Goal: Task Accomplishment & Management: Complete application form

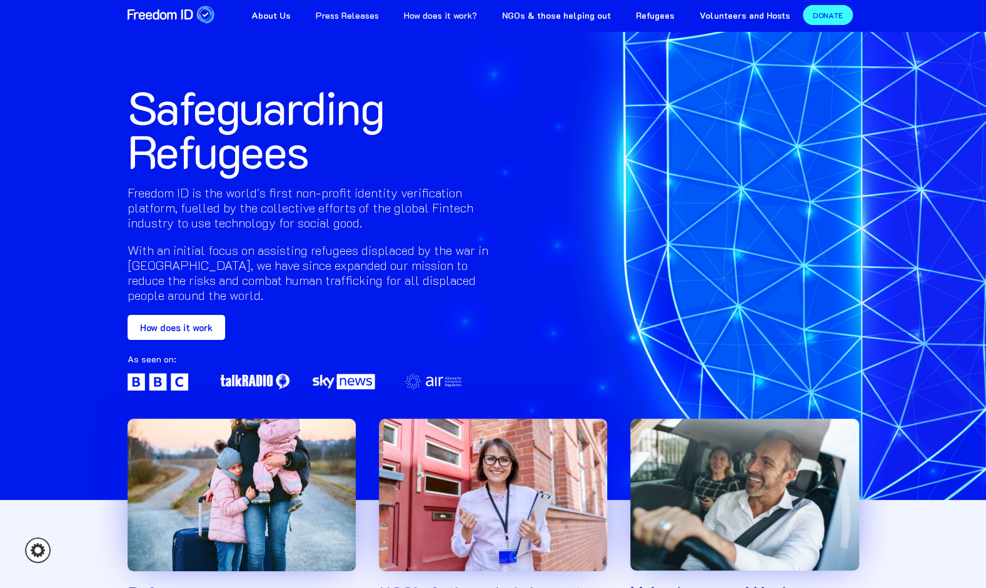
click at [179, 328] on link "How does it work" at bounding box center [177, 327] width 98 height 25
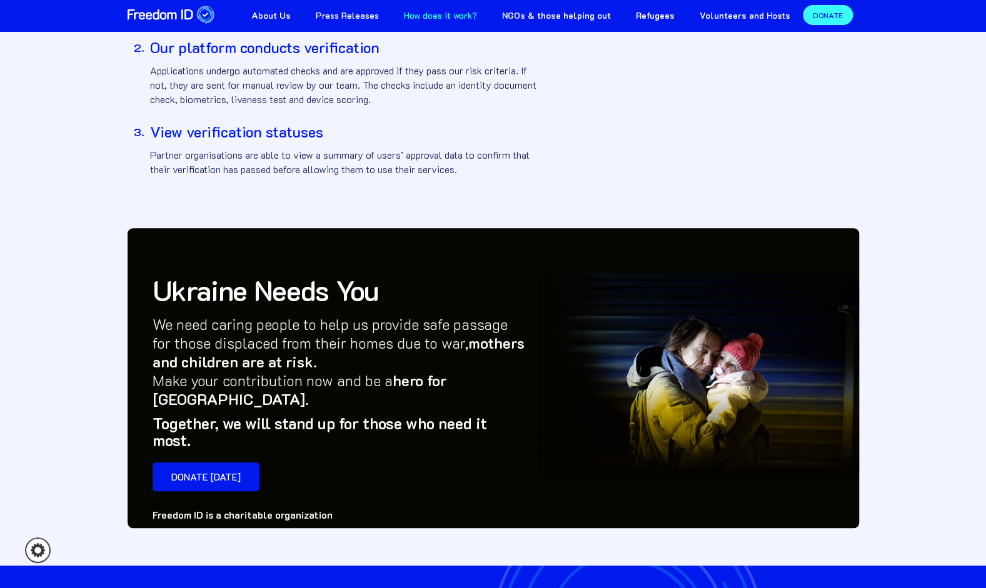
scroll to position [418, 0]
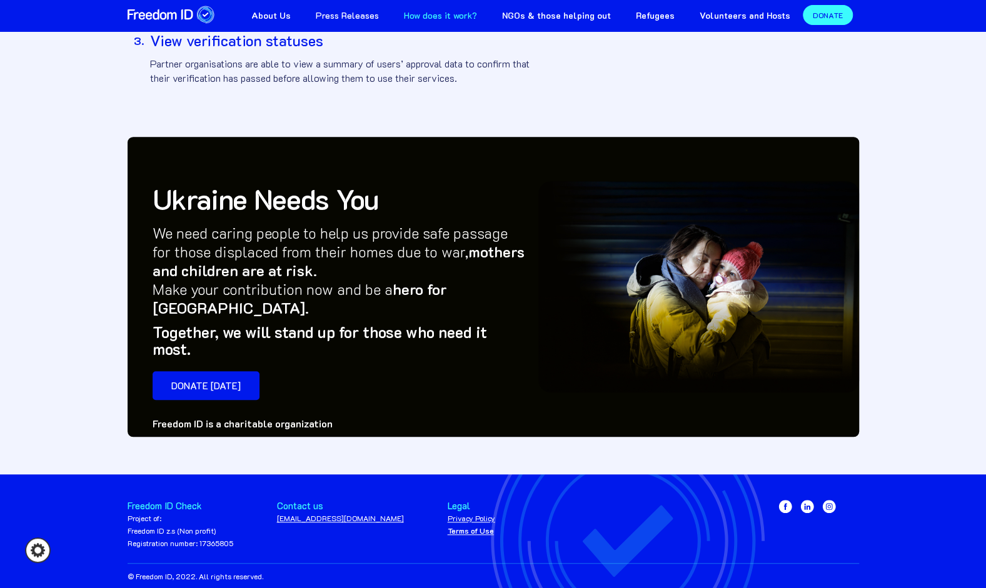
click at [144, 512] on div "Project of: Freedom ID z.s (Non profit) Registration number: 17365805" at bounding box center [181, 531] width 106 height 38
click at [149, 500] on div "Freedom ID Check" at bounding box center [181, 506] width 106 height 13
click at [152, 500] on div "Freedom ID Check" at bounding box center [181, 506] width 106 height 13
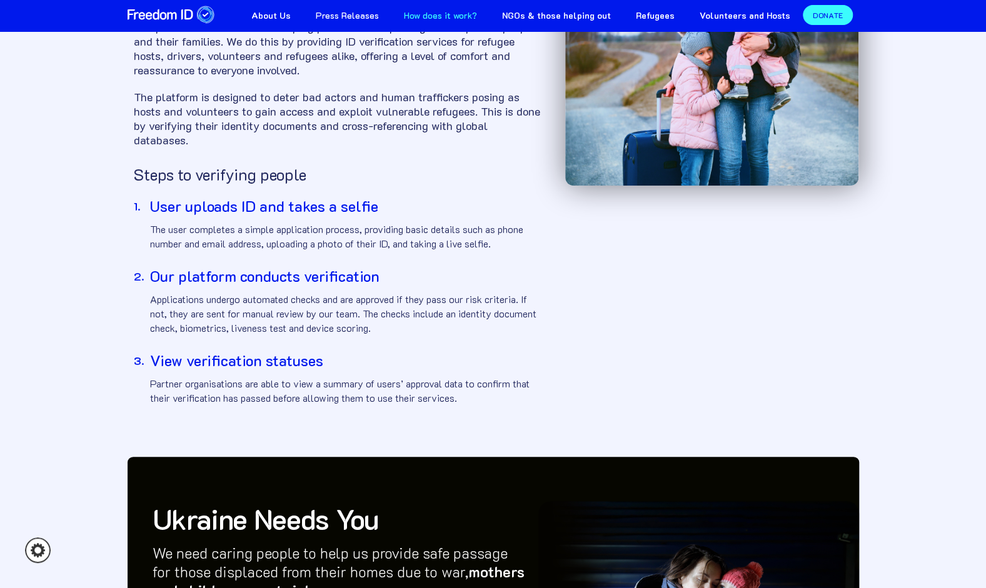
scroll to position [0, 0]
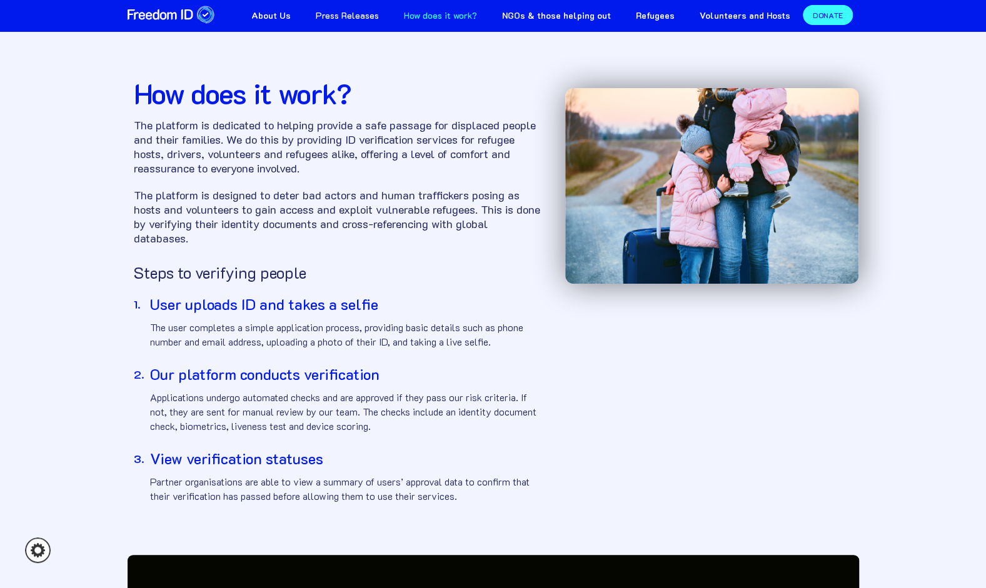
click at [752, 15] on strong "Volunteers and Hosts" at bounding box center [745, 15] width 91 height 12
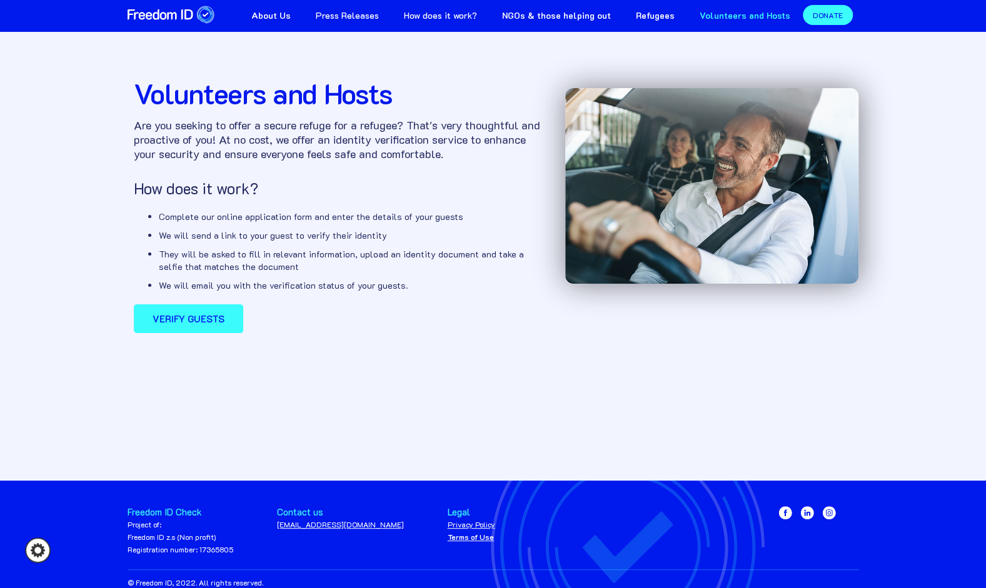
click at [188, 322] on strong "Verify guests" at bounding box center [189, 319] width 72 height 13
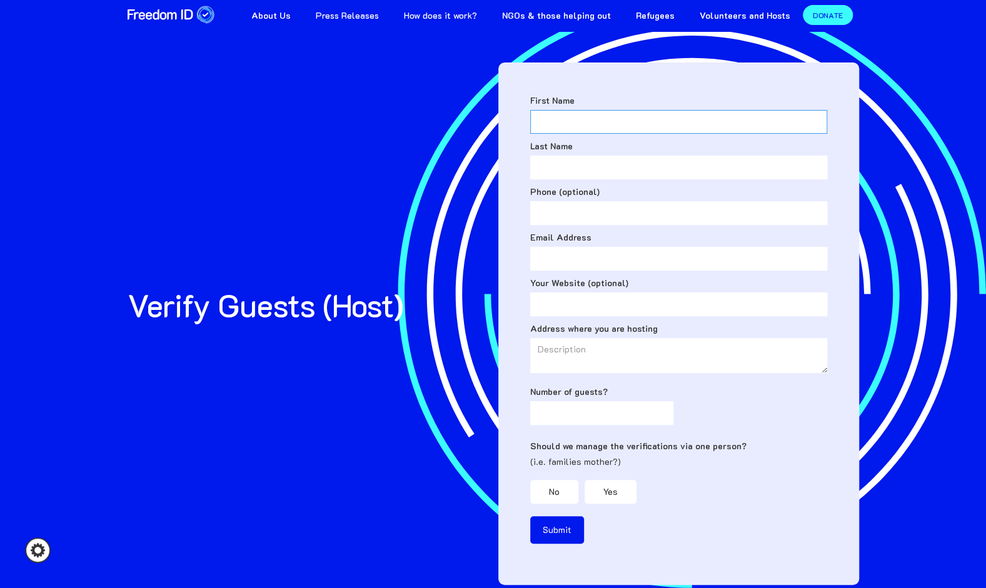
click at [574, 129] on input "First Name" at bounding box center [678, 122] width 297 height 24
type input "Iris"
type input "Adams"
type input "07771186045"
type input "ADAMSI@wellingtoncollege.org.uk"
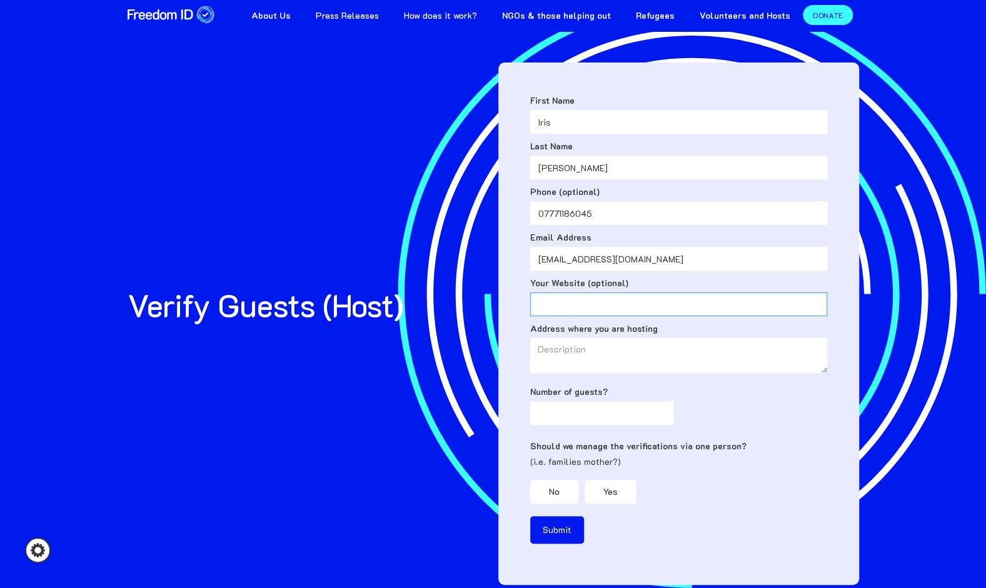
click at [607, 300] on input "Your Website (optional)" at bounding box center [678, 305] width 297 height 24
click at [581, 358] on textarea "Address where you are hosting" at bounding box center [678, 355] width 297 height 35
click at [654, 370] on textarea "Address where you are hosting" at bounding box center [678, 355] width 297 height 35
click at [568, 358] on textarea "Address where you are hosting" at bounding box center [678, 355] width 297 height 35
click at [620, 401] on input "Number of guests?" at bounding box center [602, 413] width 144 height 24
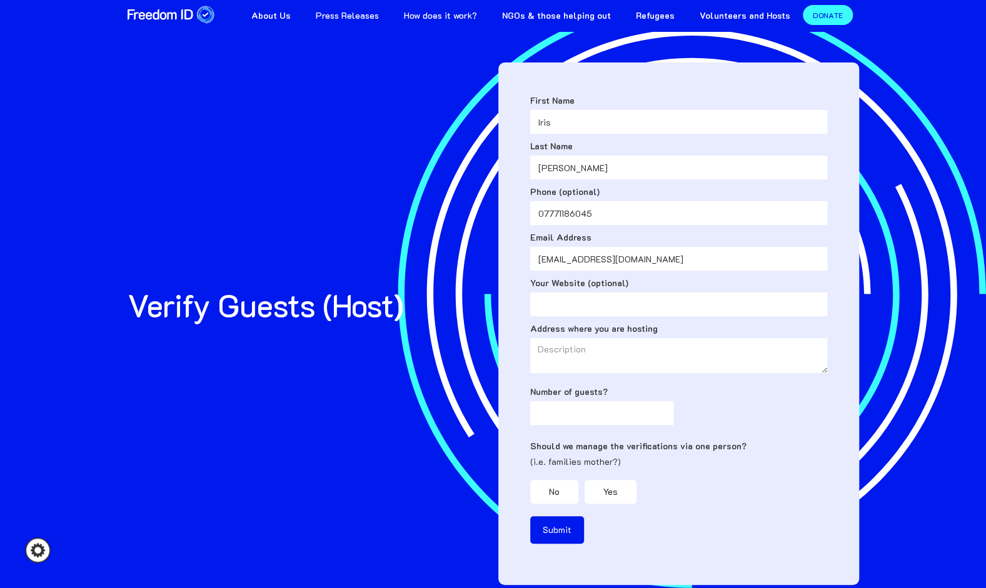
click at [558, 525] on input "Submit" at bounding box center [557, 530] width 54 height 28
click at [565, 355] on textarea "Address where you are hosting" at bounding box center [678, 355] width 297 height 35
type textarea "I am volunteering in Calais"
click at [558, 527] on input "Submit" at bounding box center [557, 530] width 54 height 28
click at [617, 415] on input "Number of guests?" at bounding box center [602, 413] width 144 height 24
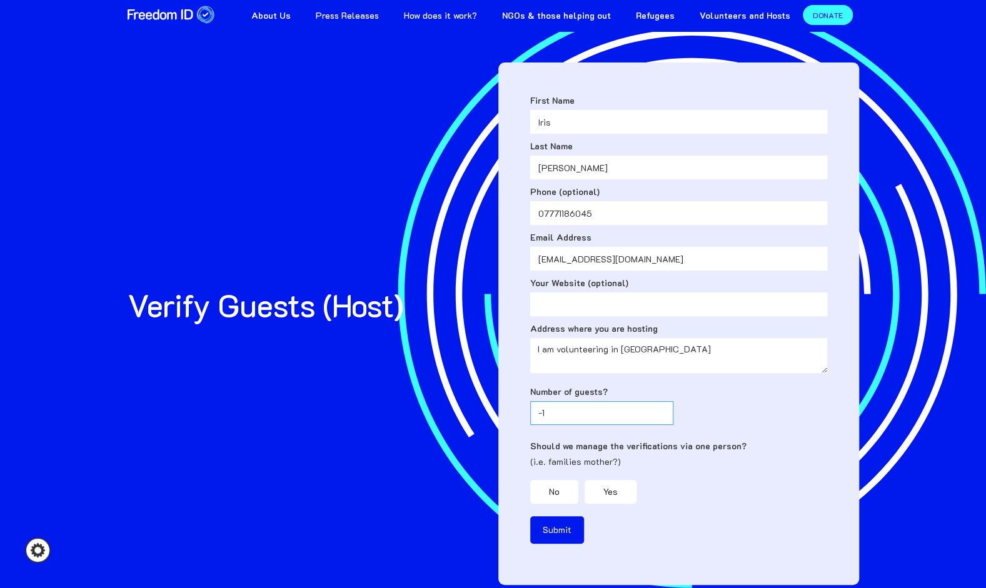
click at [662, 416] on input "-1" at bounding box center [602, 413] width 144 height 24
click at [660, 415] on input "-2" at bounding box center [602, 413] width 144 height 24
click at [660, 415] on input "-3" at bounding box center [602, 413] width 144 height 24
click at [660, 415] on input "-4" at bounding box center [602, 413] width 144 height 24
click at [660, 415] on input "-5" at bounding box center [602, 413] width 144 height 24
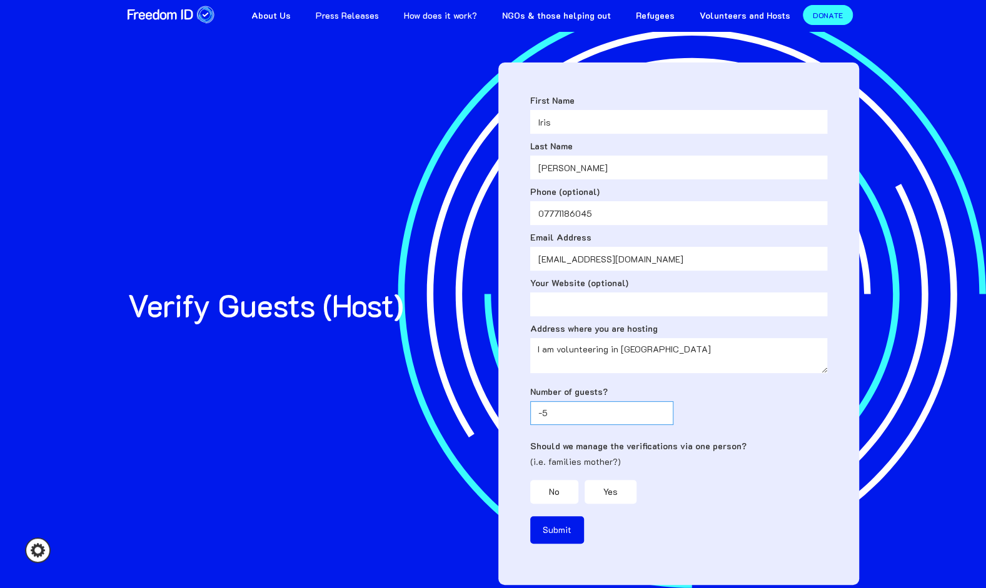
click at [660, 405] on input "-5" at bounding box center [602, 413] width 144 height 24
click at [660, 411] on input "-4" at bounding box center [602, 413] width 144 height 24
click at [660, 411] on input "-2" at bounding box center [602, 413] width 144 height 24
click at [660, 411] on input "-1" at bounding box center [602, 413] width 144 height 24
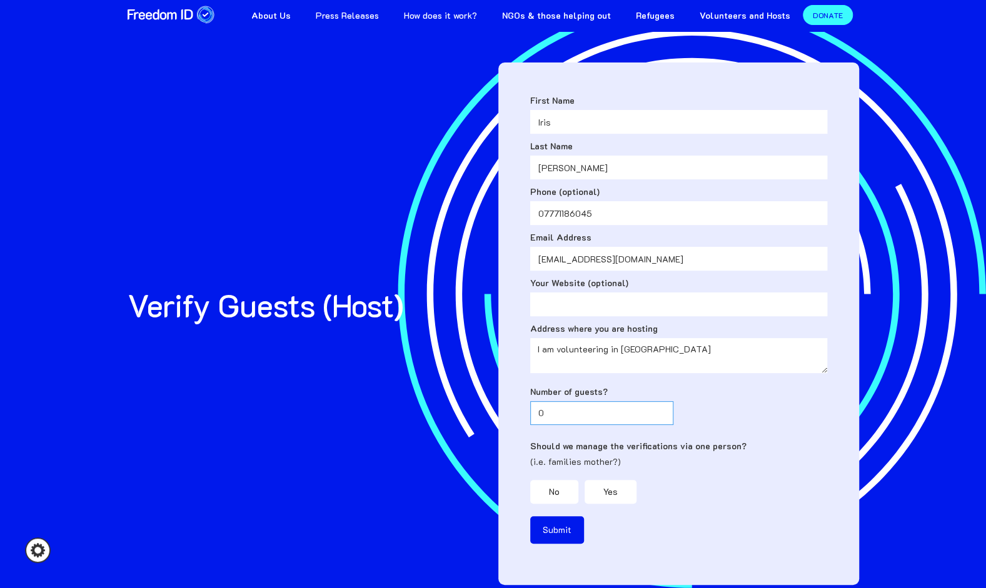
click at [660, 411] on input "0" at bounding box center [602, 413] width 144 height 24
click at [660, 411] on input "1" at bounding box center [602, 413] width 144 height 24
type input "0"
click at [660, 418] on input "0" at bounding box center [602, 413] width 144 height 24
click at [600, 300] on input "Your Website (optional)" at bounding box center [678, 305] width 297 height 24
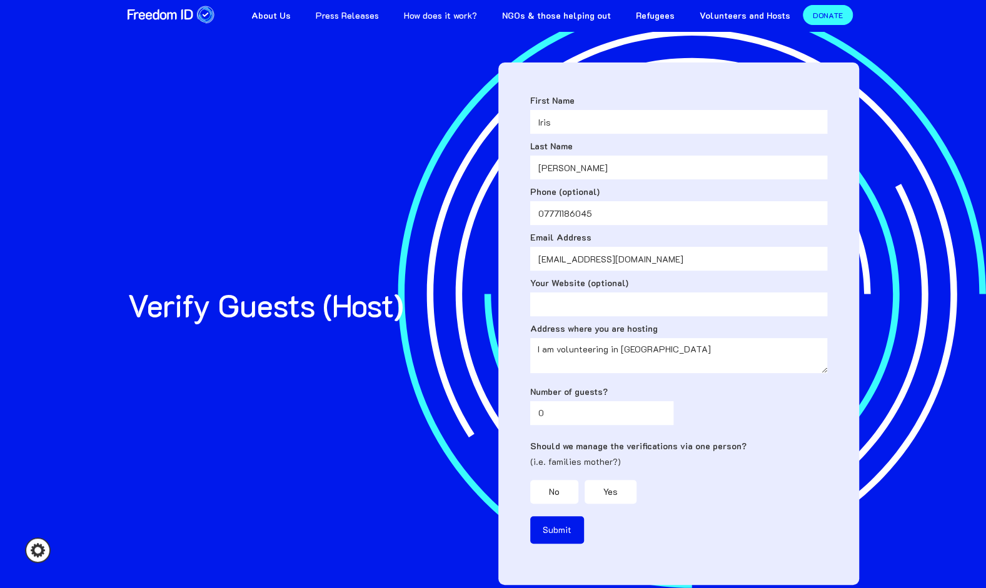
click at [560, 525] on input "Submit" at bounding box center [557, 530] width 54 height 28
type input "Please wait..."
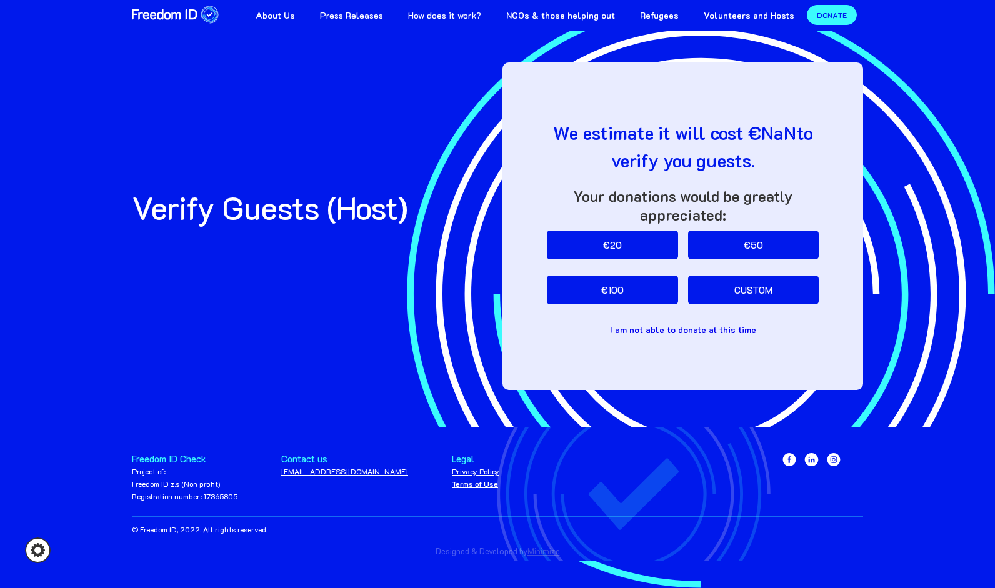
click at [642, 328] on strong "I am not able to donate at this time" at bounding box center [683, 330] width 146 height 13
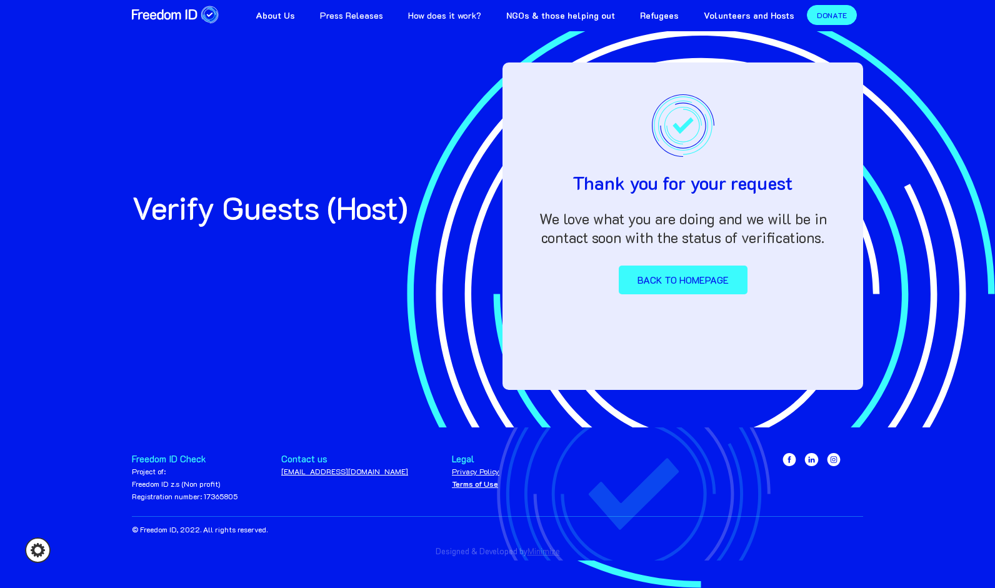
click at [679, 280] on link "Back to homepage" at bounding box center [683, 280] width 129 height 29
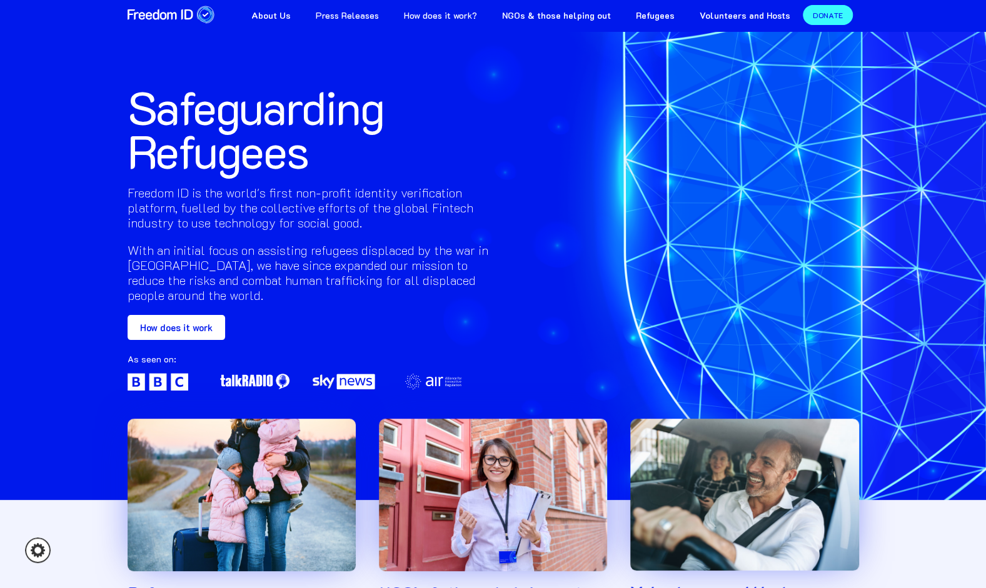
click at [593, 14] on strong "NGOs & those helping out" at bounding box center [556, 15] width 109 height 12
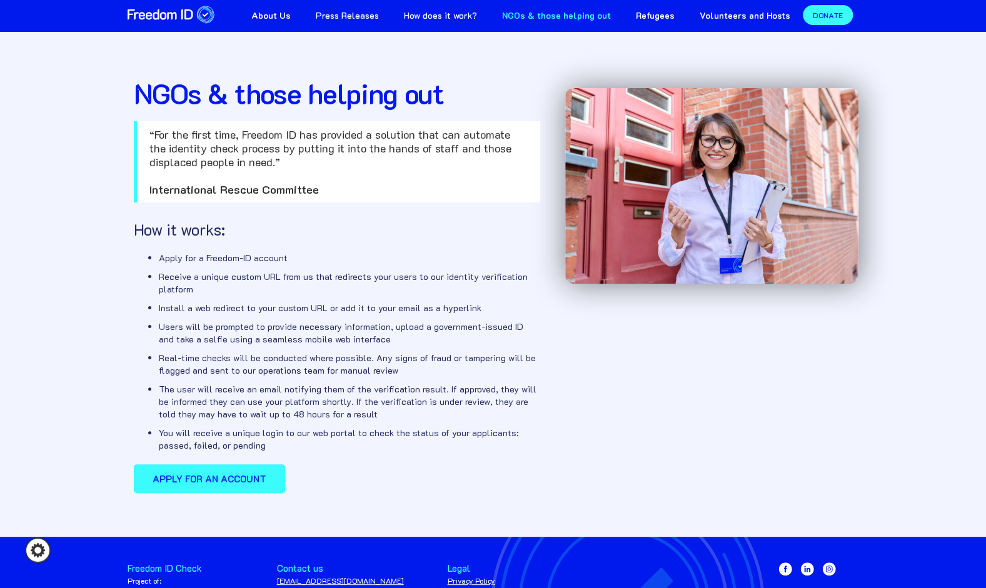
click at [238, 471] on link "Apply for an account" at bounding box center [209, 479] width 151 height 29
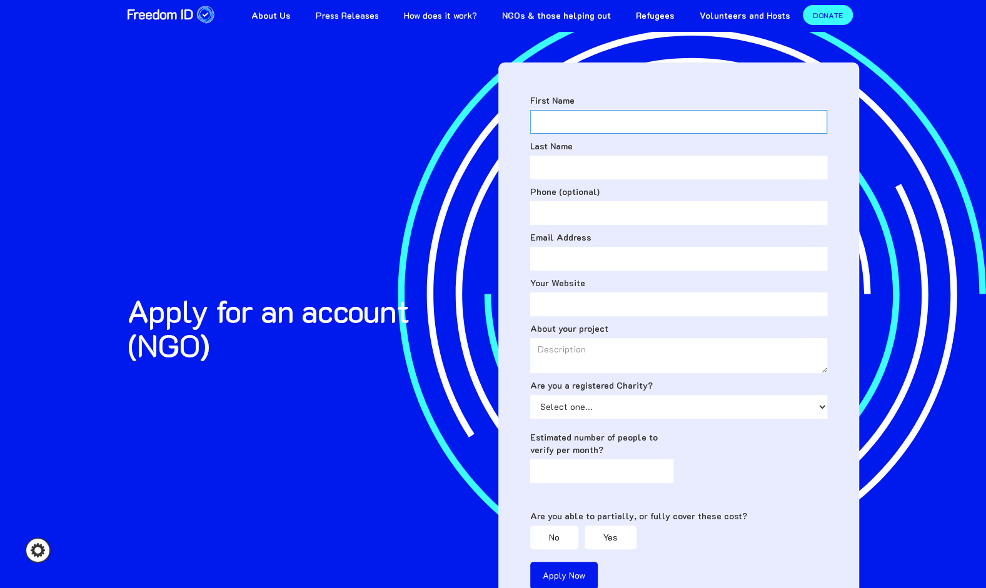
click at [584, 126] on input "First Name" at bounding box center [678, 122] width 297 height 24
type input "Iris"
type input "Adams"
type input "07771186045"
type input "ADAMSI@wellingtoncollege.org.uk"
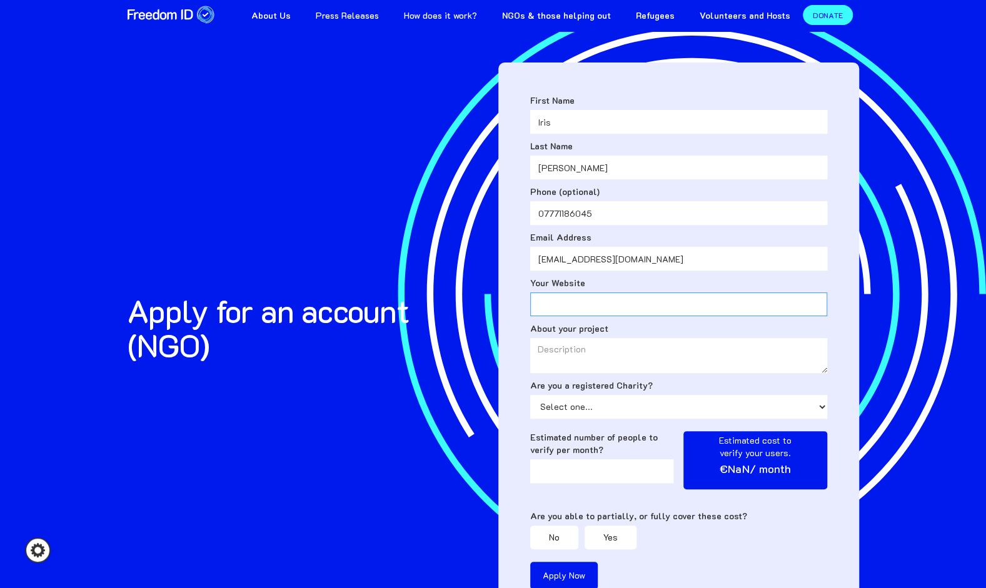
click at [599, 304] on input "Your Website" at bounding box center [678, 305] width 297 height 24
click at [594, 357] on textarea "About your project" at bounding box center [678, 355] width 297 height 35
type textarea "I am volunteering at Care4Calais"
click at [577, 411] on select "Select one... Yes No" at bounding box center [678, 407] width 297 height 24
select select "No"
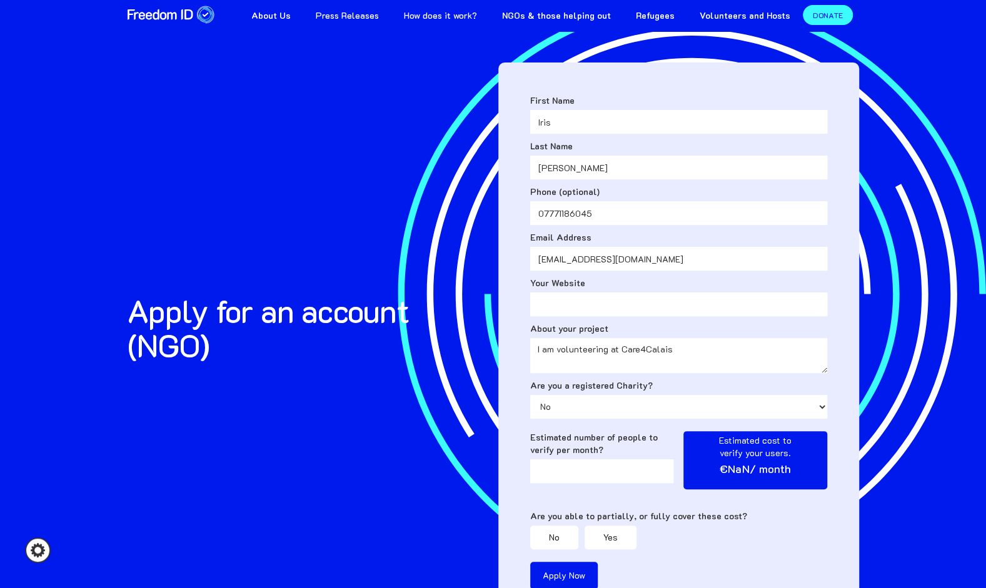
click at [530, 395] on select "Select one... Yes No" at bounding box center [678, 407] width 297 height 24
click at [607, 468] on input "Estimated number of people to verify per month?" at bounding box center [602, 472] width 144 height 24
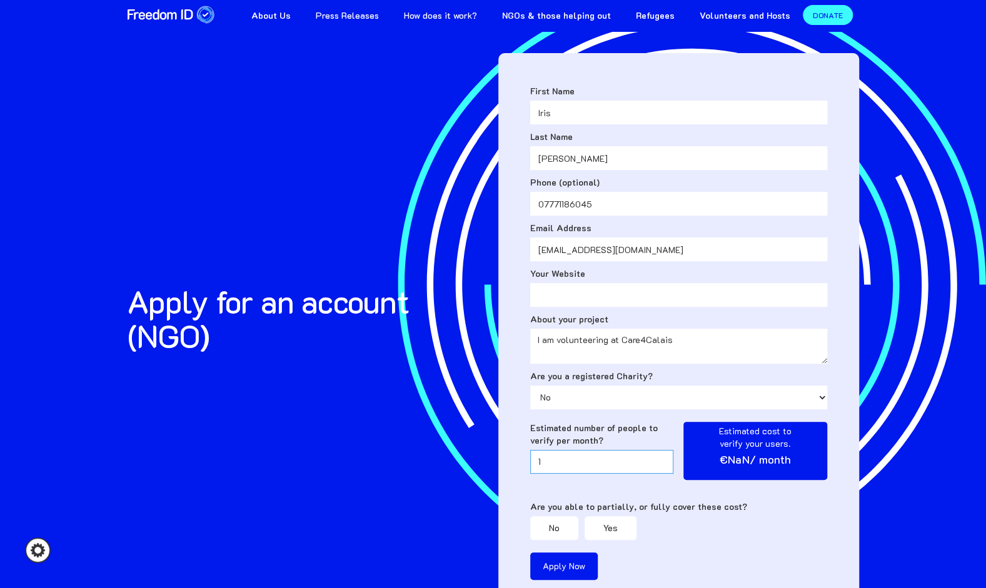
scroll to position [9, 0]
type input "0"
click at [661, 468] on input "0" at bounding box center [602, 463] width 144 height 24
click at [563, 535] on link "No" at bounding box center [554, 529] width 48 height 24
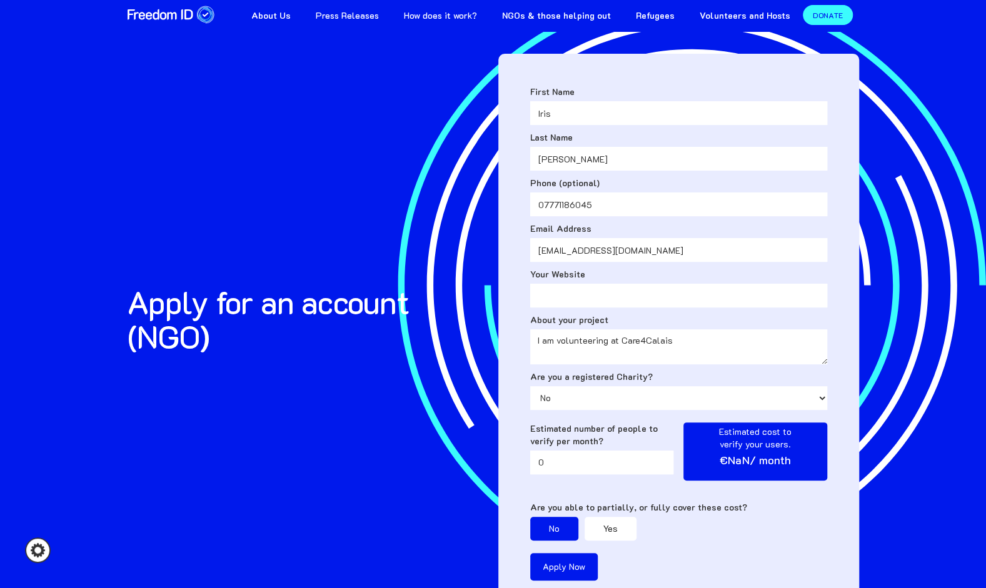
click at [562, 570] on input "Apply Now" at bounding box center [564, 567] width 68 height 28
click at [550, 305] on input "Your Website" at bounding box center [678, 296] width 297 height 24
type input "do not have one"
click at [562, 575] on input "Apply Now" at bounding box center [564, 567] width 68 height 28
type input "Please wait..."
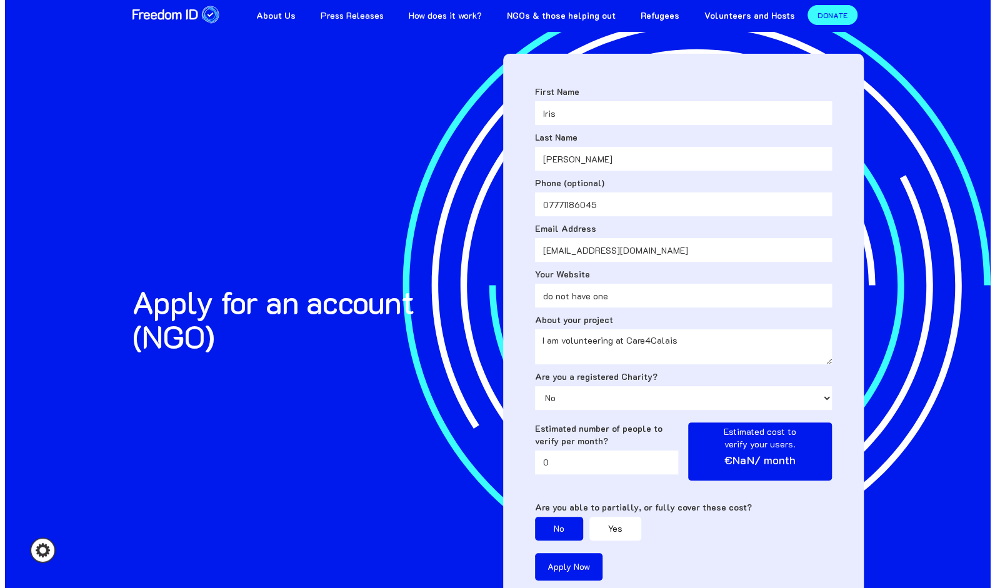
scroll to position [0, 0]
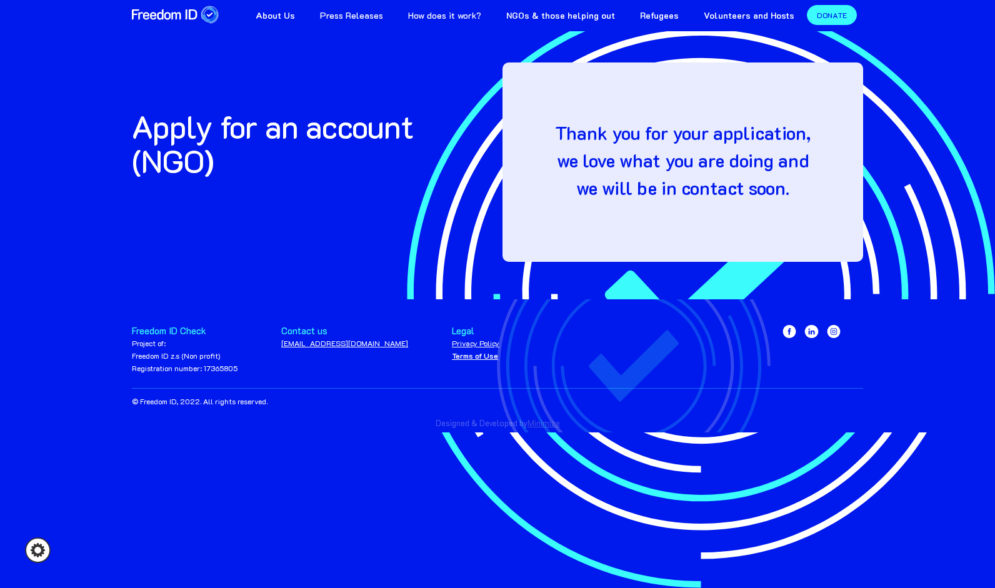
drag, startPoint x: 737, startPoint y: 14, endPoint x: 717, endPoint y: 18, distance: 19.7
click at [717, 18] on strong "Volunteers and Hosts" at bounding box center [749, 15] width 91 height 12
click at [729, 19] on strong "Volunteers and Hosts" at bounding box center [749, 15] width 91 height 12
click at [674, 145] on h1 "Thank you for your application, we love what you are doing and we will be in co…" at bounding box center [683, 160] width 272 height 83
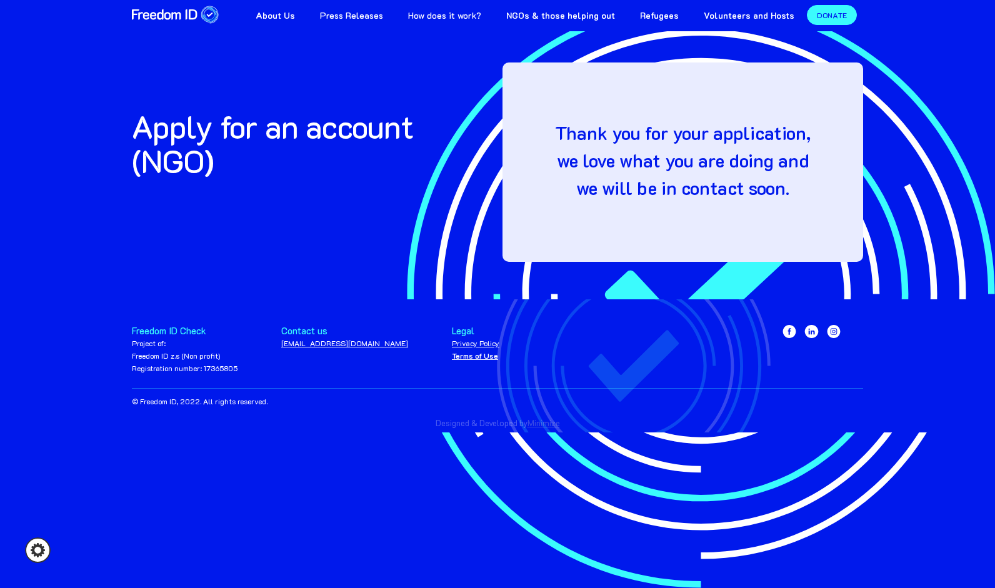
click at [312, 344] on link "[EMAIL_ADDRESS][DOMAIN_NAME]" at bounding box center [344, 343] width 127 height 10
click at [710, 9] on strong "Volunteers and Hosts" at bounding box center [749, 15] width 91 height 12
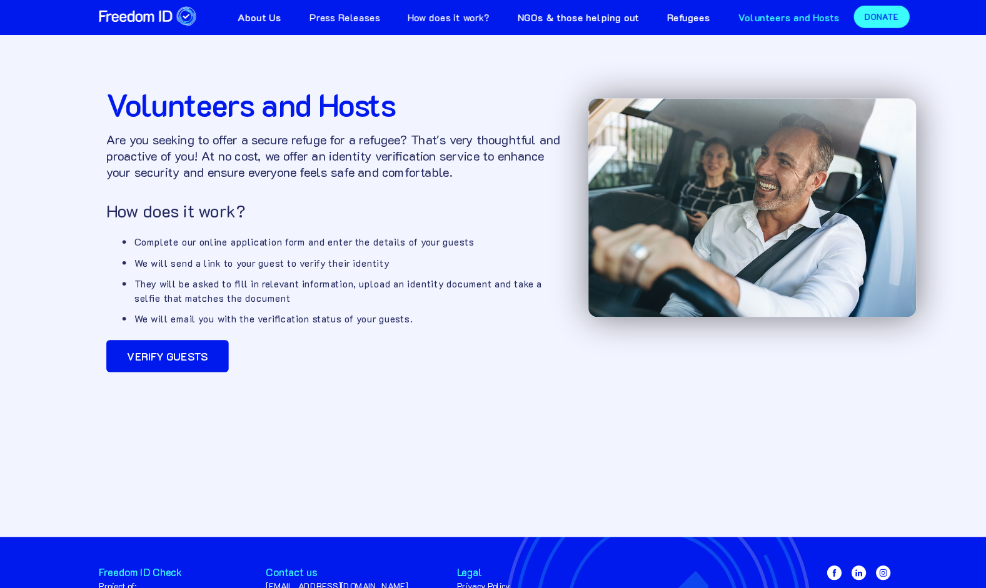
click at [564, 15] on strong "NGOs & those helping out" at bounding box center [556, 15] width 109 height 12
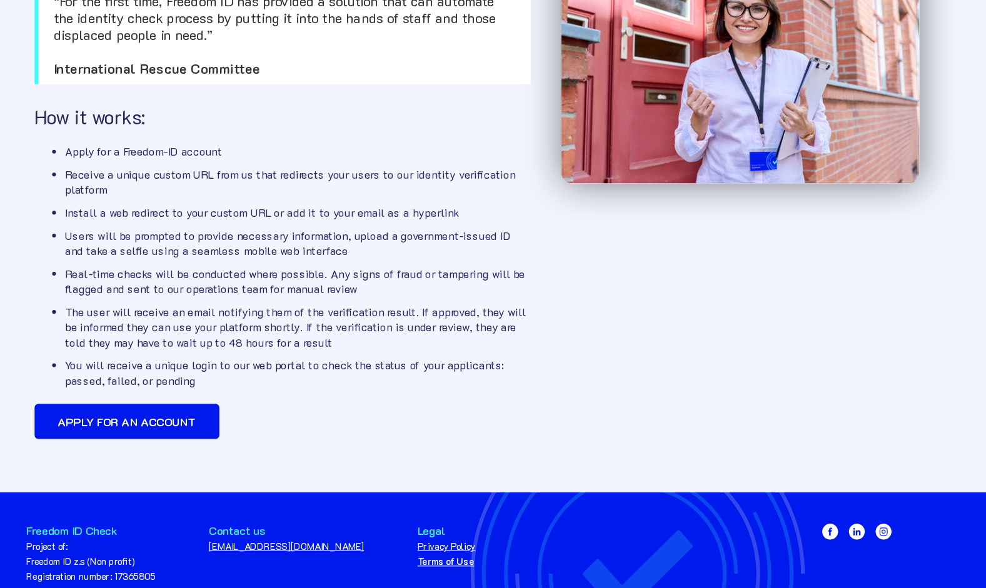
scroll to position [28, 0]
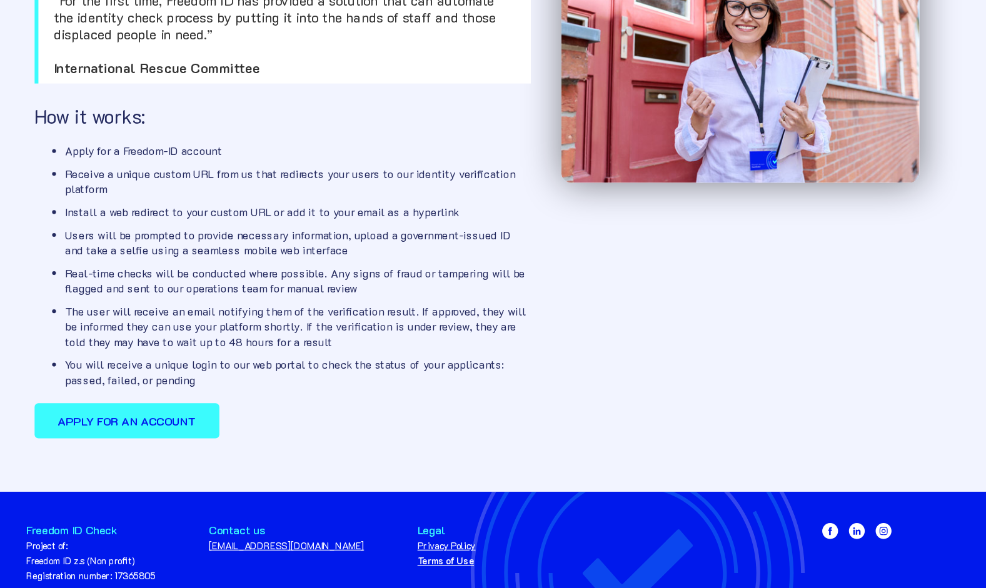
click at [237, 445] on strong "Apply for an account" at bounding box center [210, 451] width 114 height 13
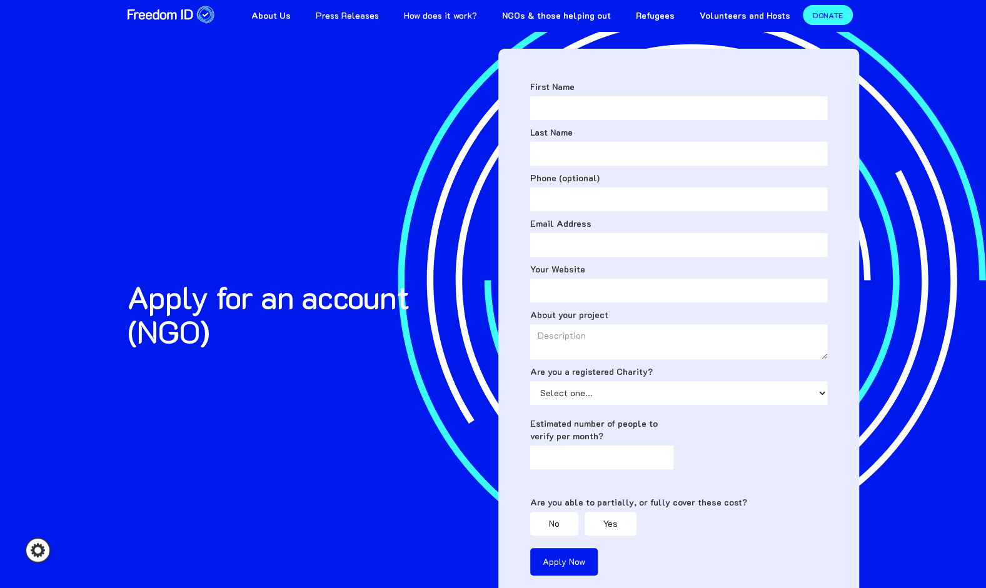
scroll to position [12, 0]
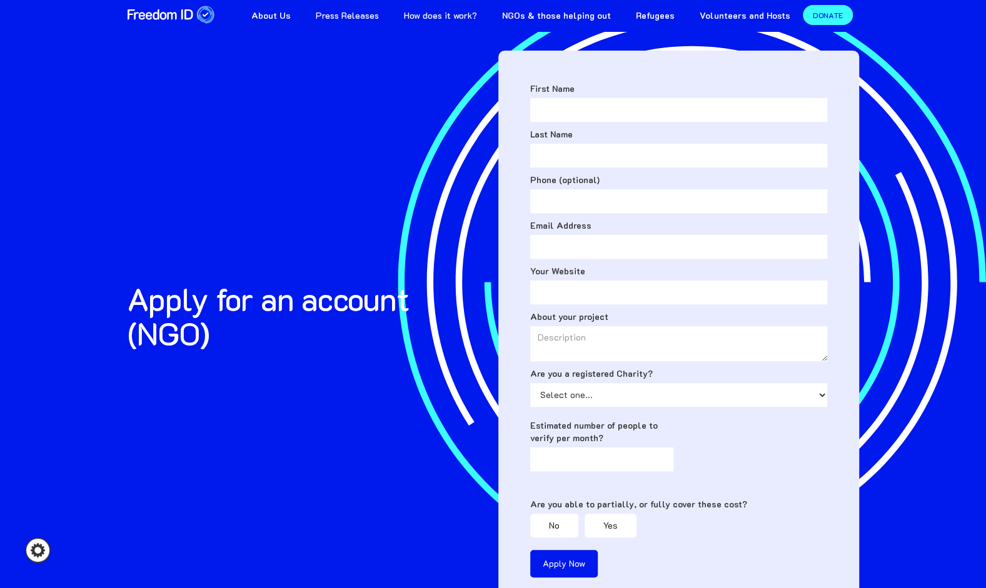
click at [600, 89] on label "First Name" at bounding box center [678, 89] width 297 height 13
click at [600, 98] on input "First Name" at bounding box center [678, 110] width 297 height 24
click at [588, 105] on input "First Name" at bounding box center [678, 110] width 297 height 24
type input "Iris"
type input "[PERSON_NAME]"
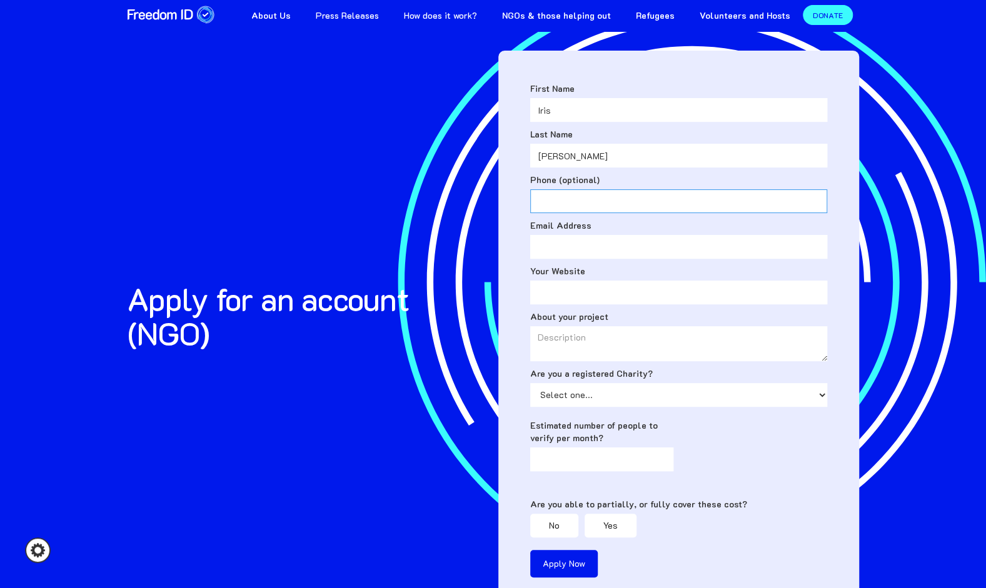
type input "07771186045"
type input "[EMAIL_ADDRESS][DOMAIN_NAME]"
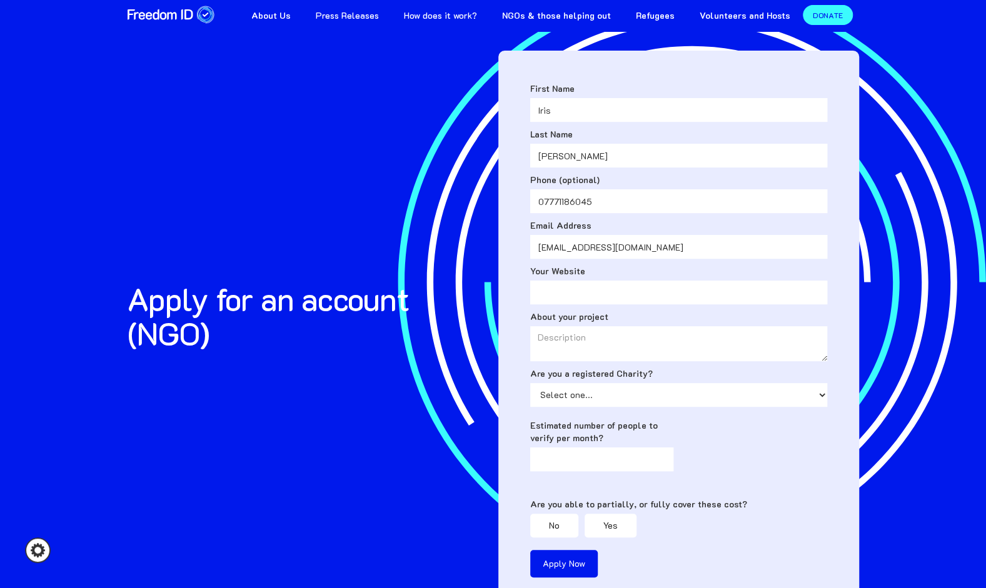
type input "do not have one"
type input "0"
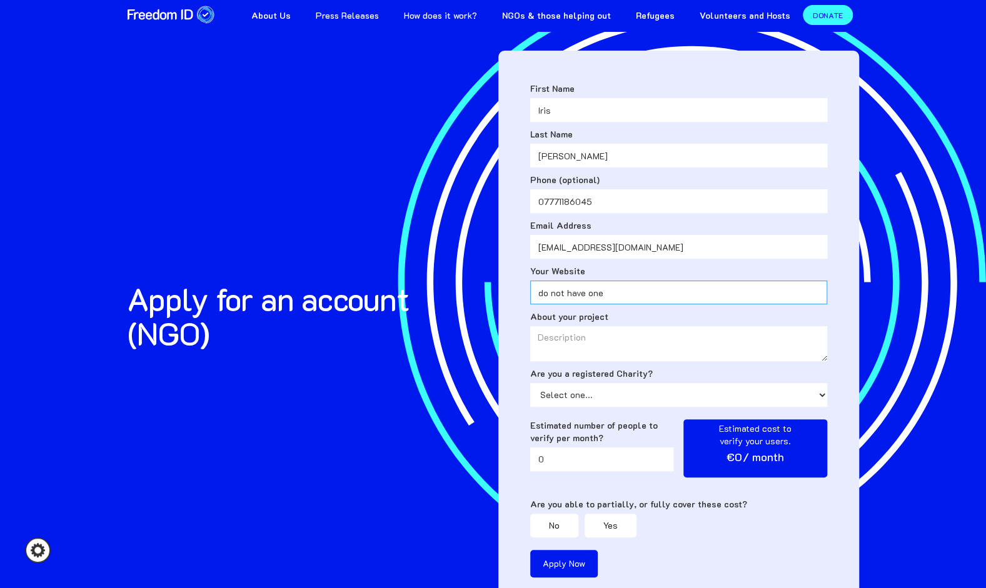
drag, startPoint x: 627, startPoint y: 291, endPoint x: 509, endPoint y: 290, distance: 118.2
click at [509, 290] on div "First Name Iris Last Name Adams Phone (optional) 07771186045 Email Address ADAM…" at bounding box center [678, 335] width 361 height 568
click at [567, 249] on input "[EMAIL_ADDRESS][DOMAIN_NAME]" at bounding box center [678, 247] width 297 height 24
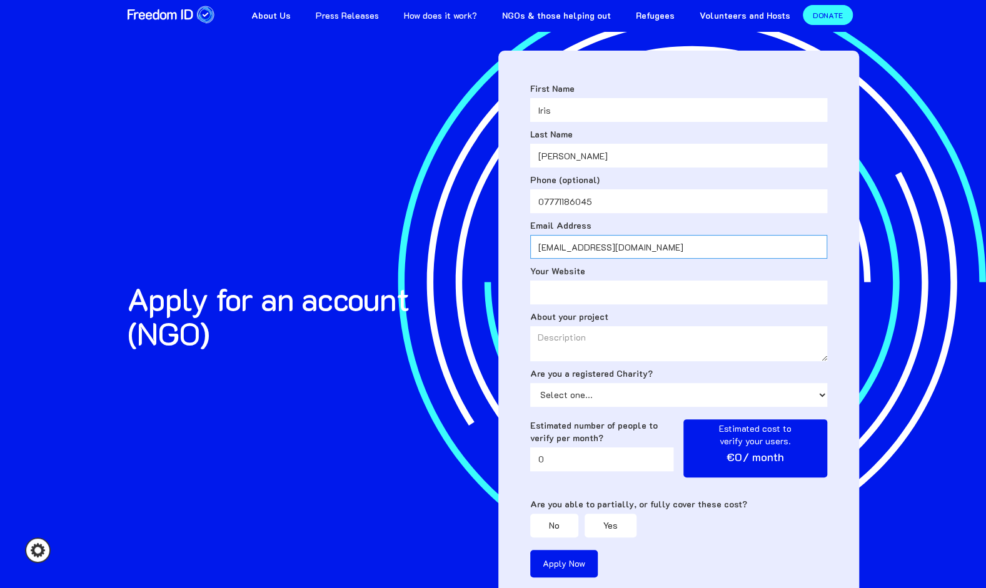
click at [567, 249] on input "[EMAIL_ADDRESS][DOMAIN_NAME]" at bounding box center [678, 247] width 297 height 24
click at [536, 290] on input "Your Website" at bounding box center [678, 293] width 297 height 24
paste input "[EMAIL_ADDRESS][DOMAIN_NAME]"
type input "[EMAIL_ADDRESS][DOMAIN_NAME]"
click at [615, 205] on input "07771186045" at bounding box center [678, 201] width 297 height 24
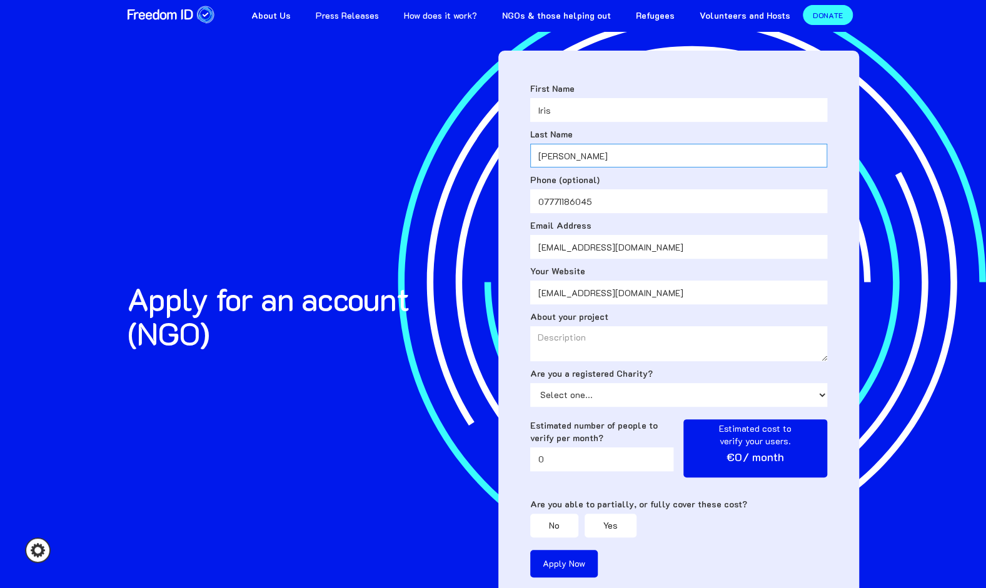
click at [605, 149] on input "[PERSON_NAME]" at bounding box center [678, 156] width 297 height 24
click at [554, 324] on div "About your project" at bounding box center [678, 336] width 297 height 51
drag, startPoint x: 555, startPoint y: 342, endPoint x: 554, endPoint y: 324, distance: 18.2
click at [554, 324] on div "About your project" at bounding box center [678, 336] width 297 height 51
click at [538, 335] on textarea "About your project" at bounding box center [678, 343] width 297 height 35
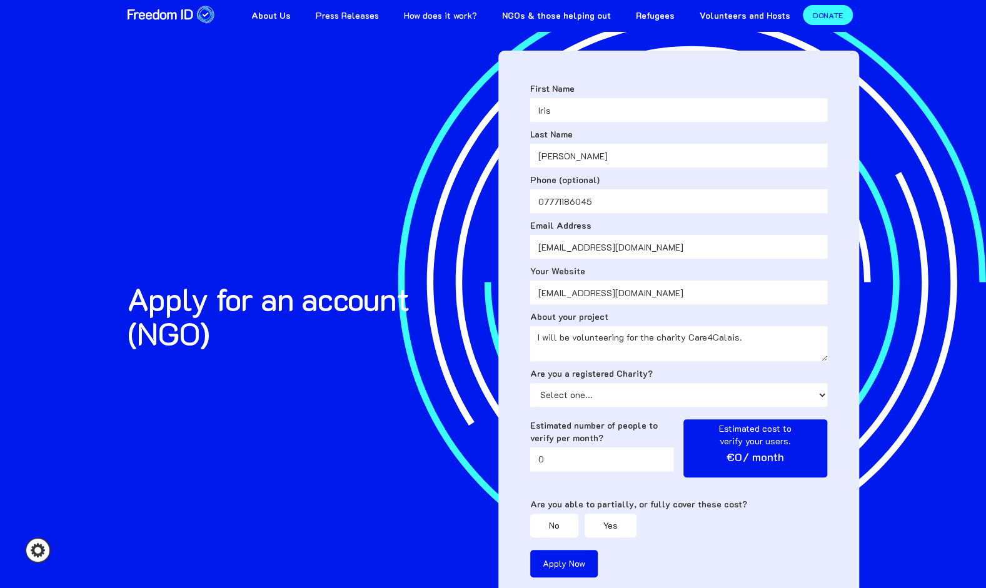
type textarea "I will be volunteering for the charity Care4Calais."
click at [601, 400] on select "Select one... Yes No" at bounding box center [678, 395] width 297 height 24
select select "No"
click at [530, 383] on select "Select one... Yes No" at bounding box center [678, 395] width 297 height 24
click at [576, 448] on input "0" at bounding box center [602, 460] width 144 height 24
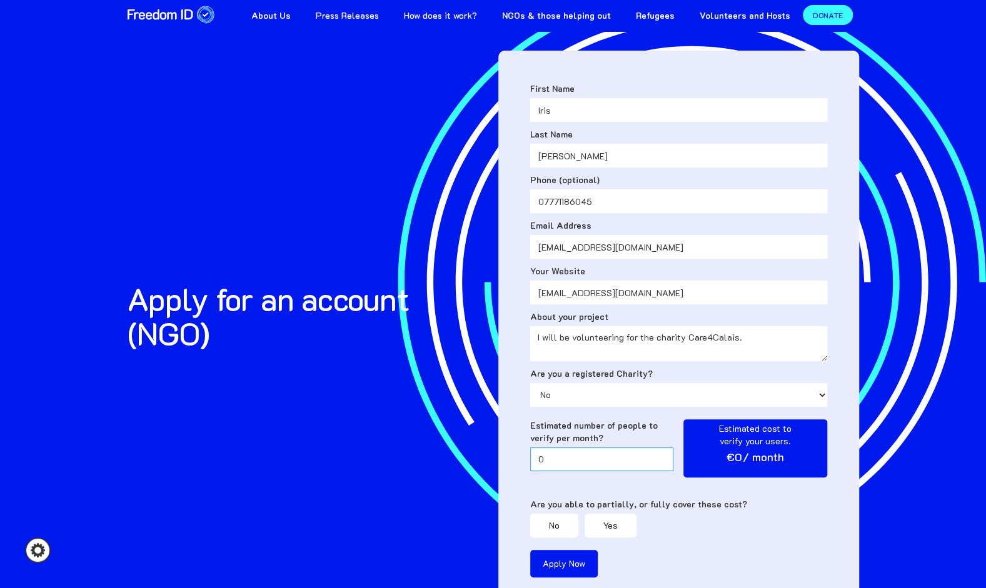
scroll to position [18, 0]
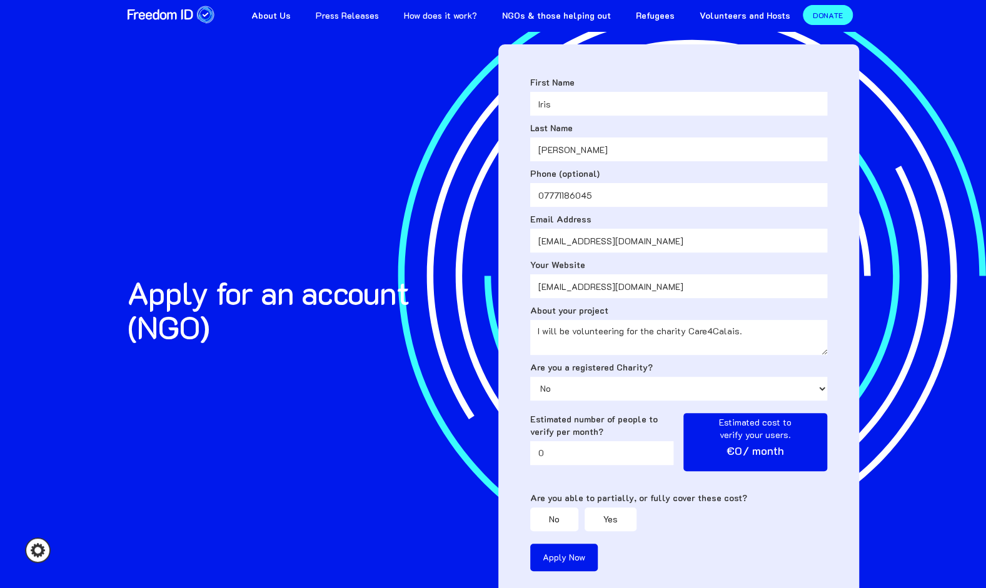
click at [554, 515] on div "No" at bounding box center [554, 519] width 11 height 13
click at [552, 558] on input "Apply Now" at bounding box center [564, 558] width 68 height 28
type input "Please wait..."
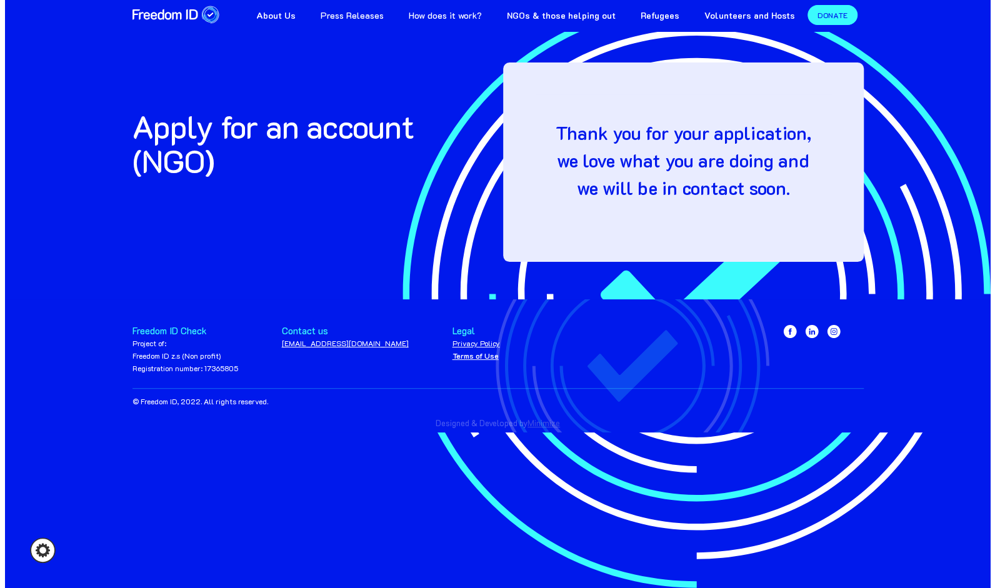
scroll to position [0, 0]
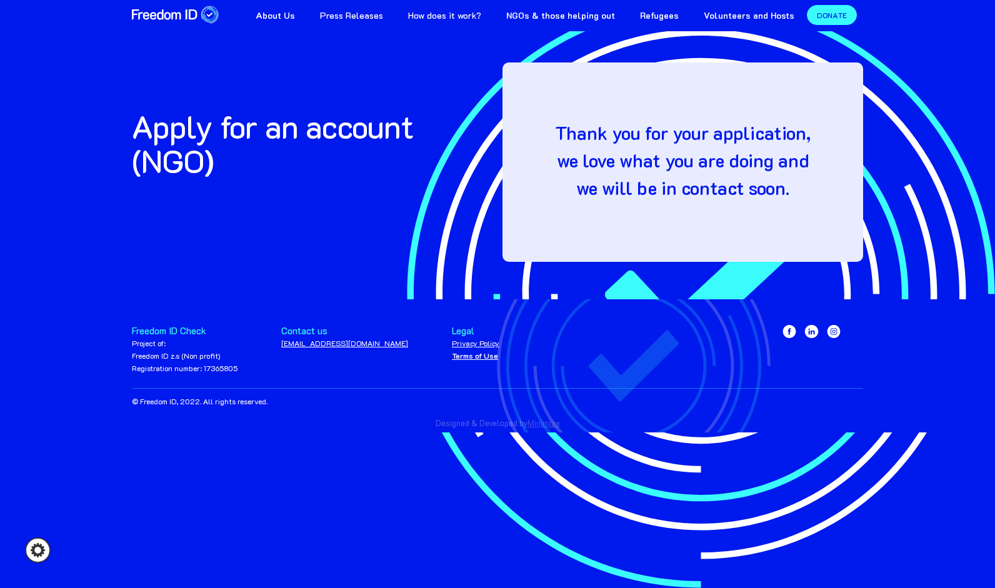
click at [445, 448] on body "About cookies on this site Cookie settings Cookie declaration Cookies used on t…" at bounding box center [497, 294] width 995 height 588
